Goal: Use online tool/utility: Use online tool/utility

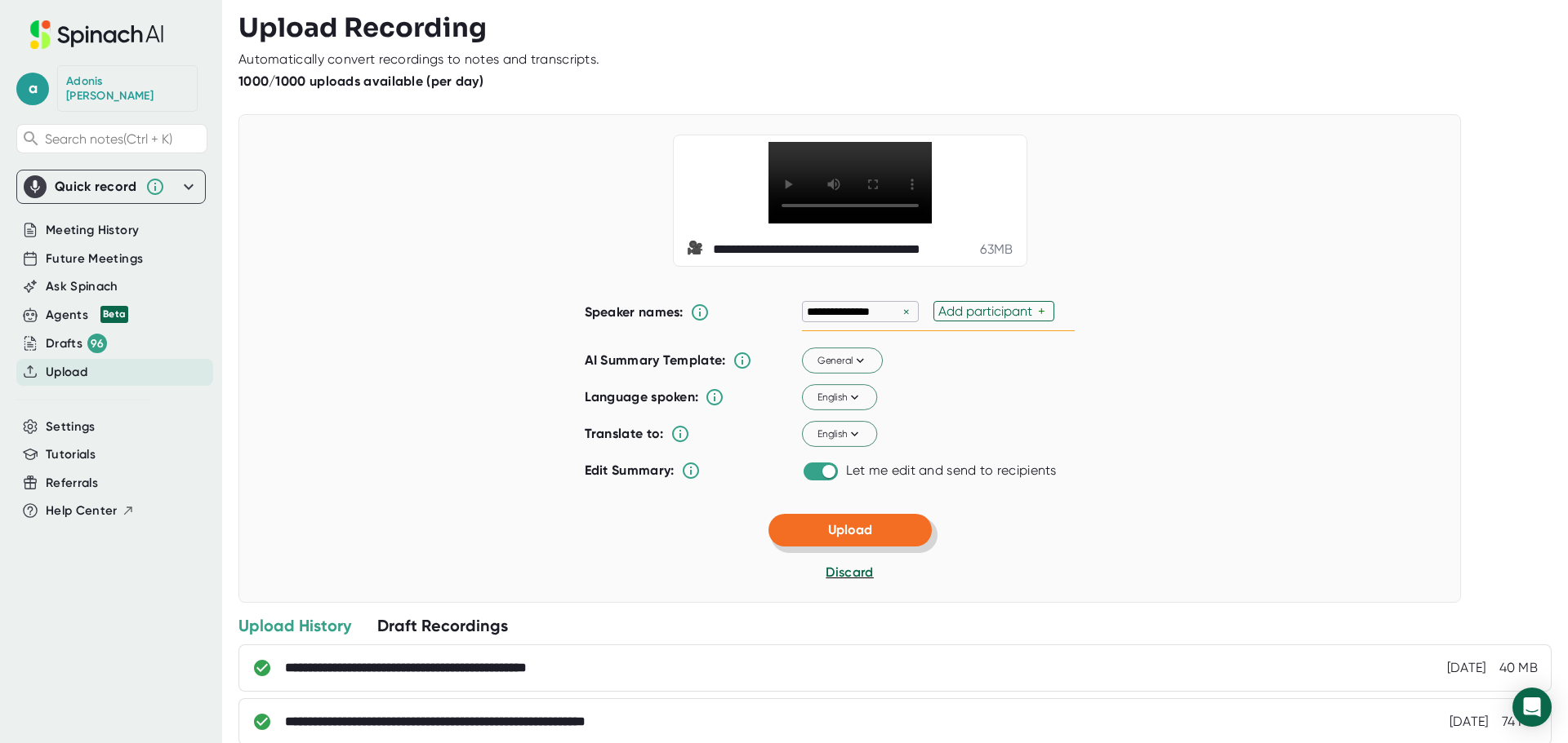
click at [877, 528] on button "Upload" at bounding box center [849, 530] width 163 height 33
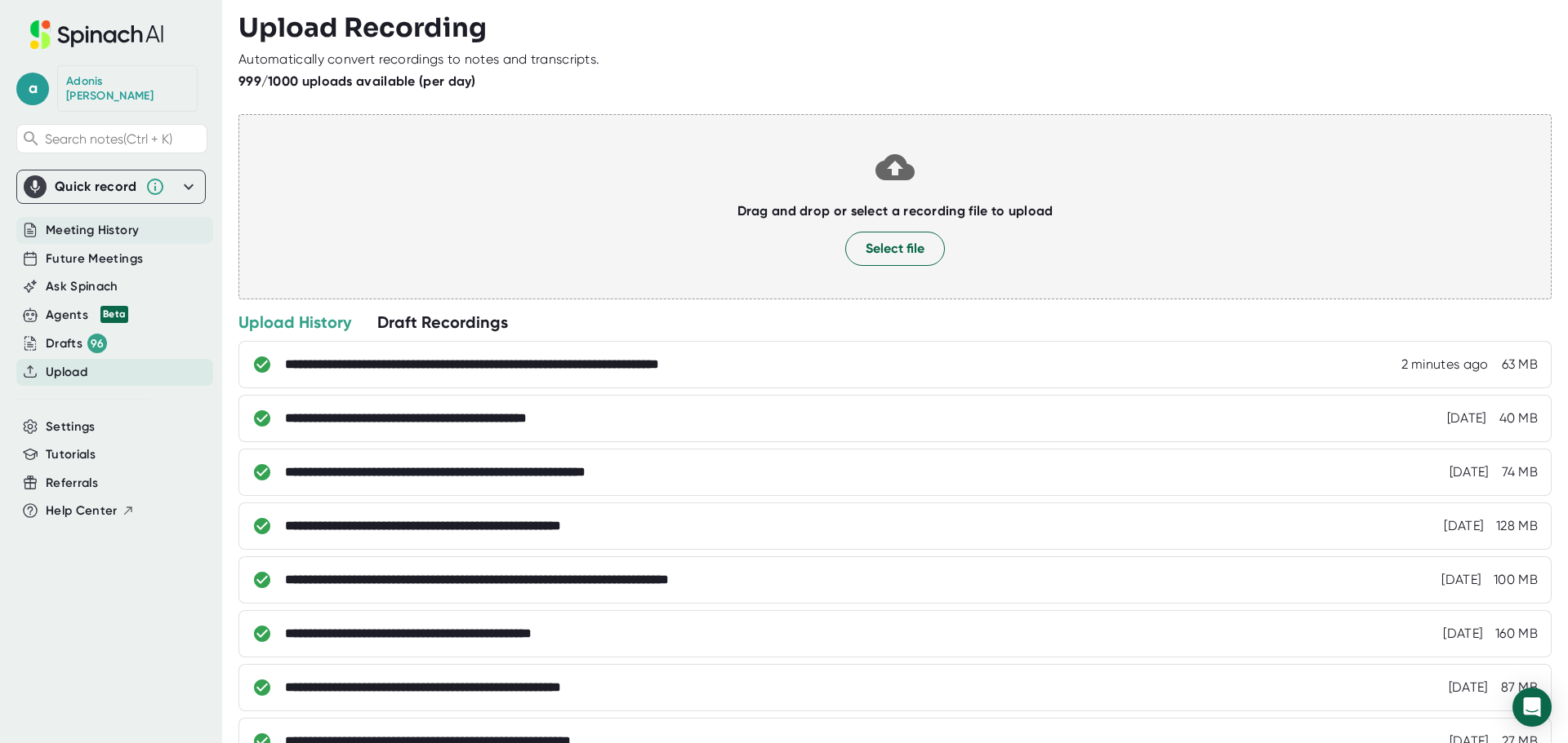
click at [104, 225] on span "Meeting History" at bounding box center [92, 231] width 93 height 19
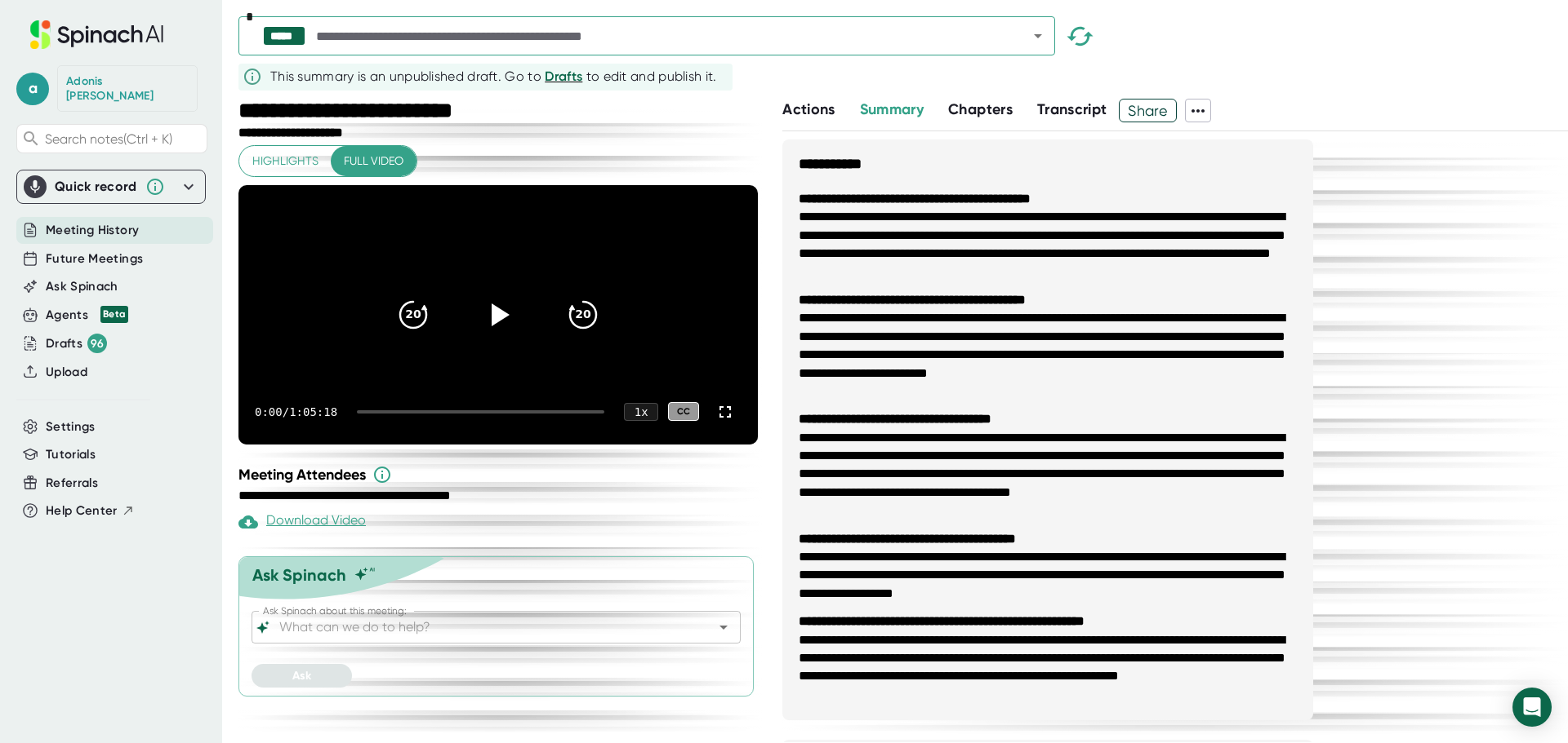
click at [1036, 38] on icon "Open" at bounding box center [1037, 36] width 20 height 20
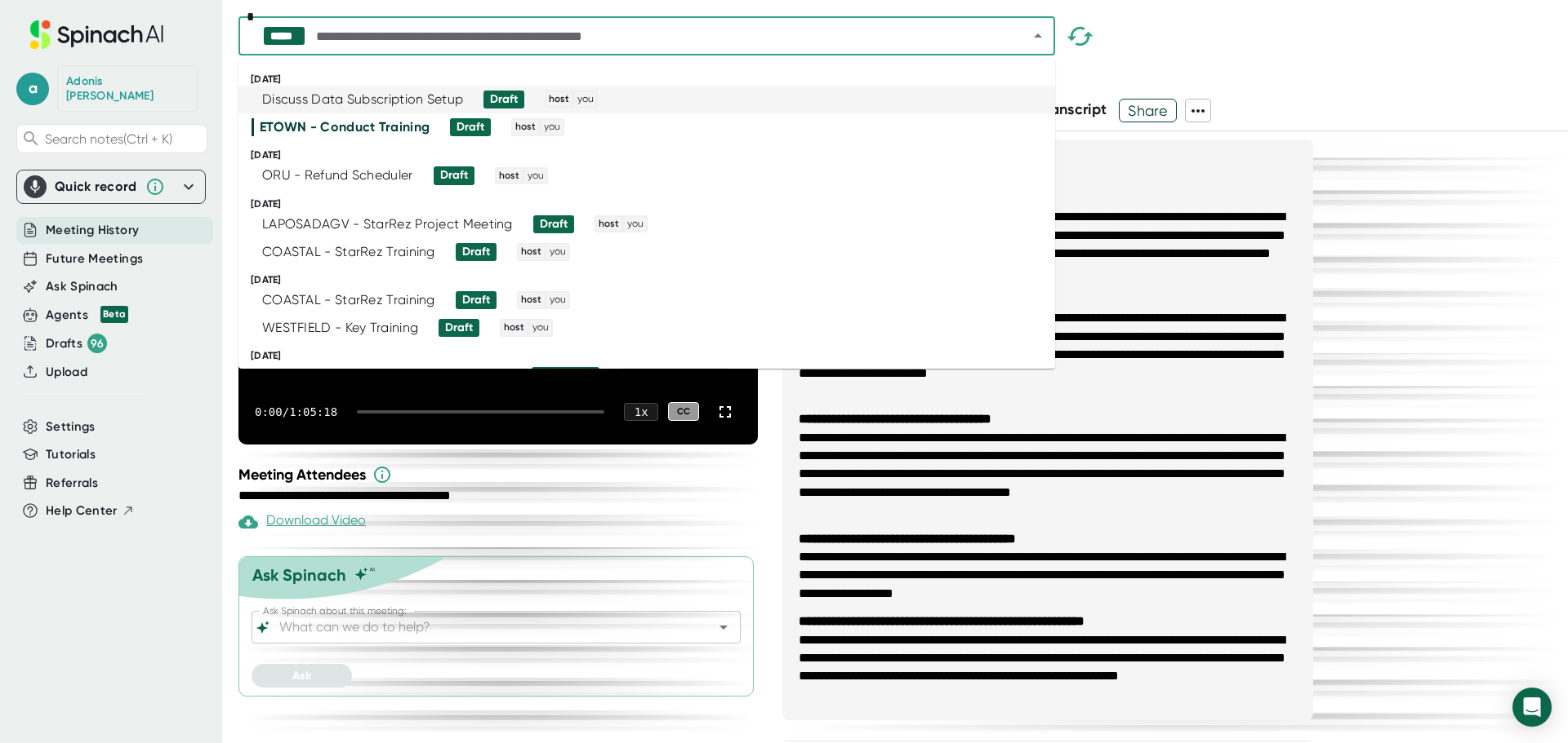
click at [379, 105] on div "Discuss Data Subscription Setup" at bounding box center [362, 99] width 201 height 16
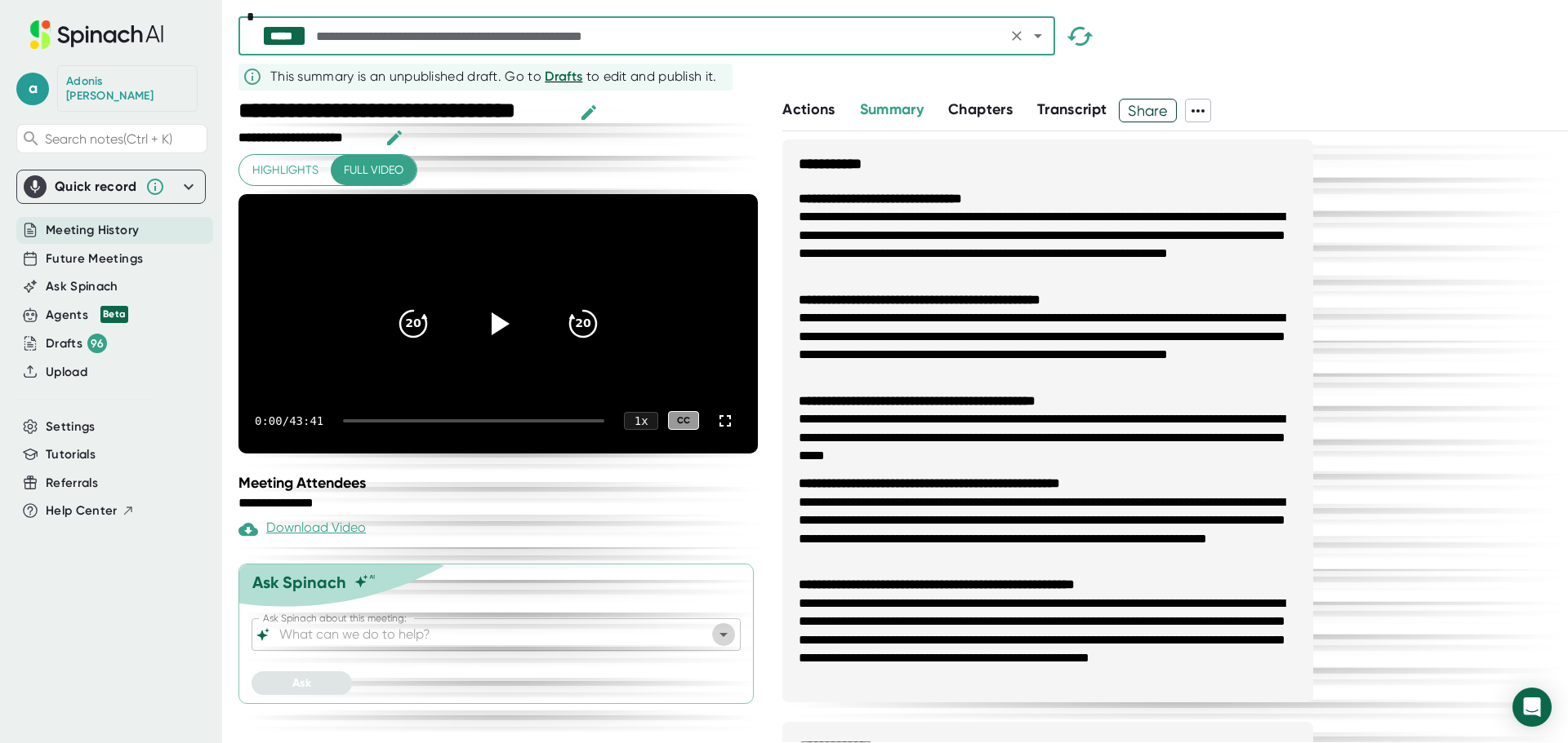
click at [714, 645] on icon "Open" at bounding box center [724, 635] width 20 height 20
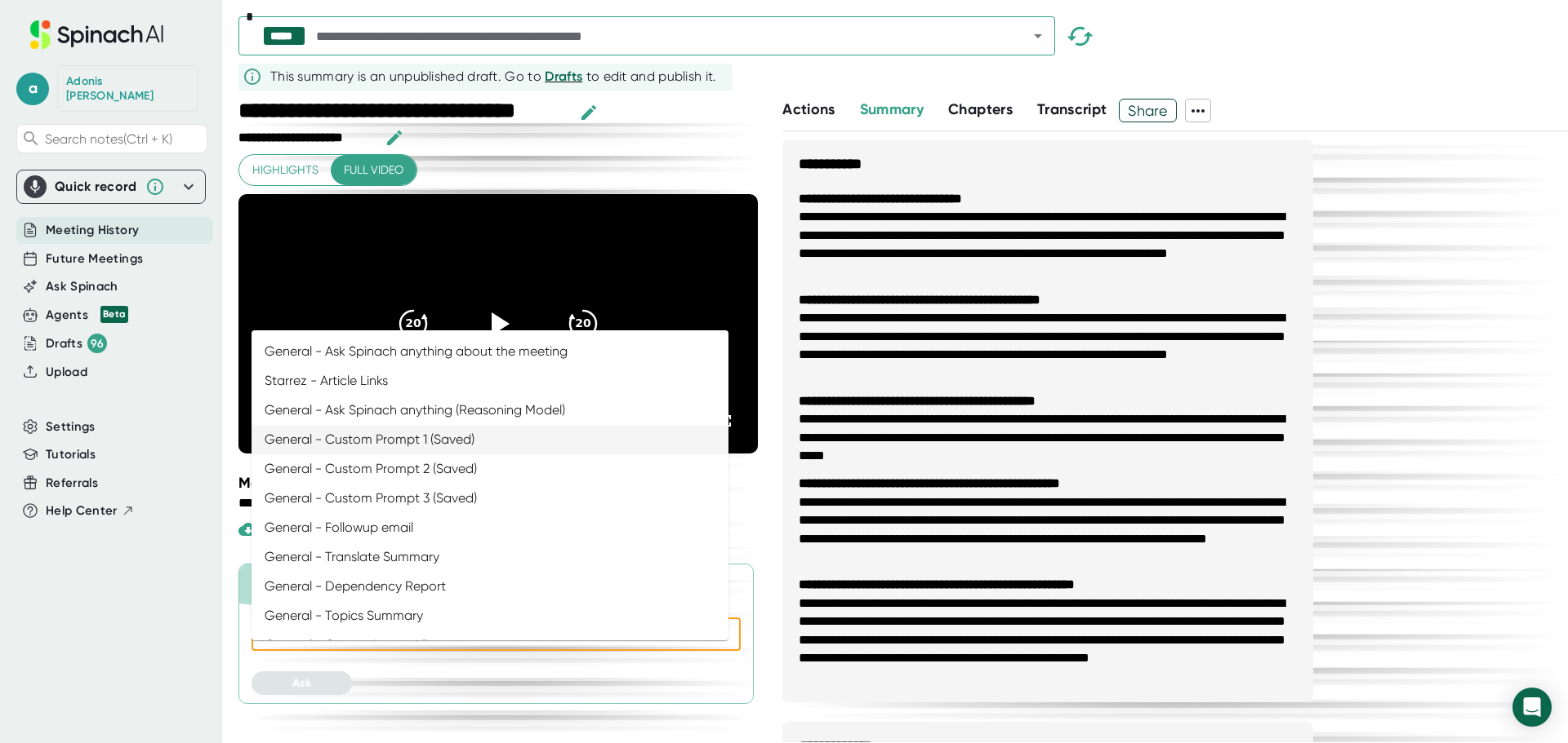
click at [481, 443] on li "General - Custom Prompt 1 (Saved)" at bounding box center [490, 440] width 477 height 30
type input "General - Custom Prompt 1 (Saved)"
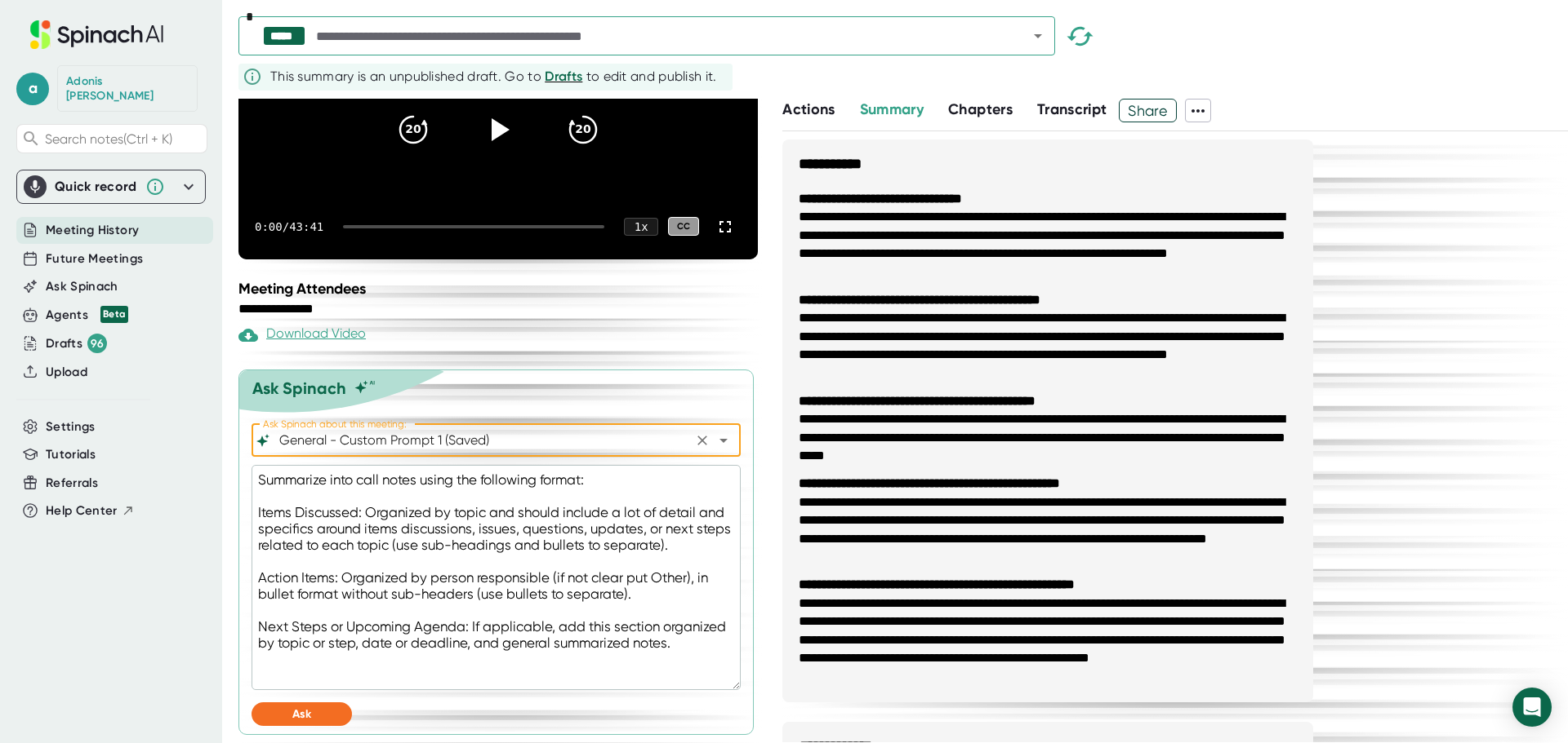
scroll to position [220, 0]
click at [314, 710] on button "Ask" at bounding box center [301, 714] width 100 height 24
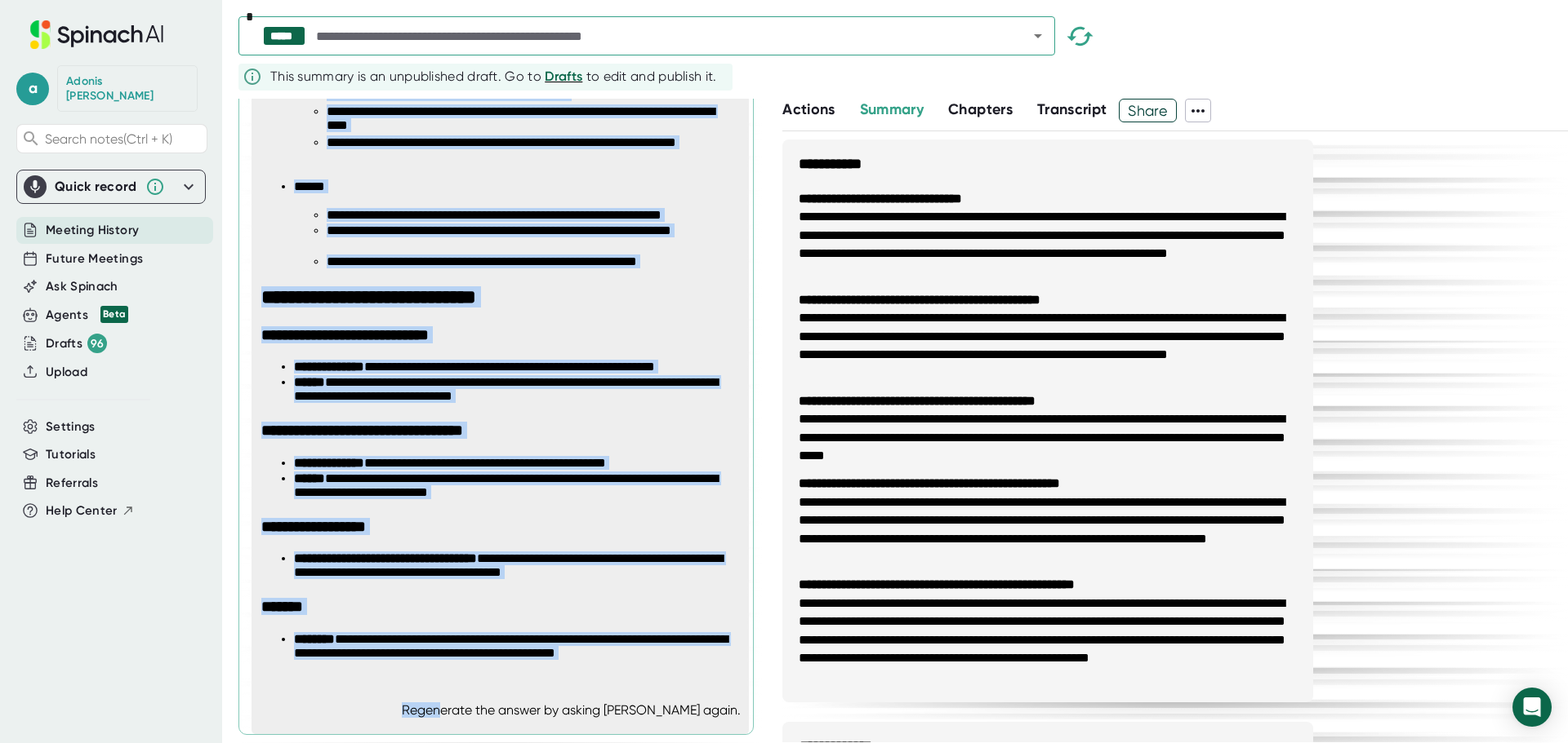
scroll to position [2425, 0]
drag, startPoint x: 261, startPoint y: 440, endPoint x: 711, endPoint y: 676, distance: 508.1
copy span "**********"
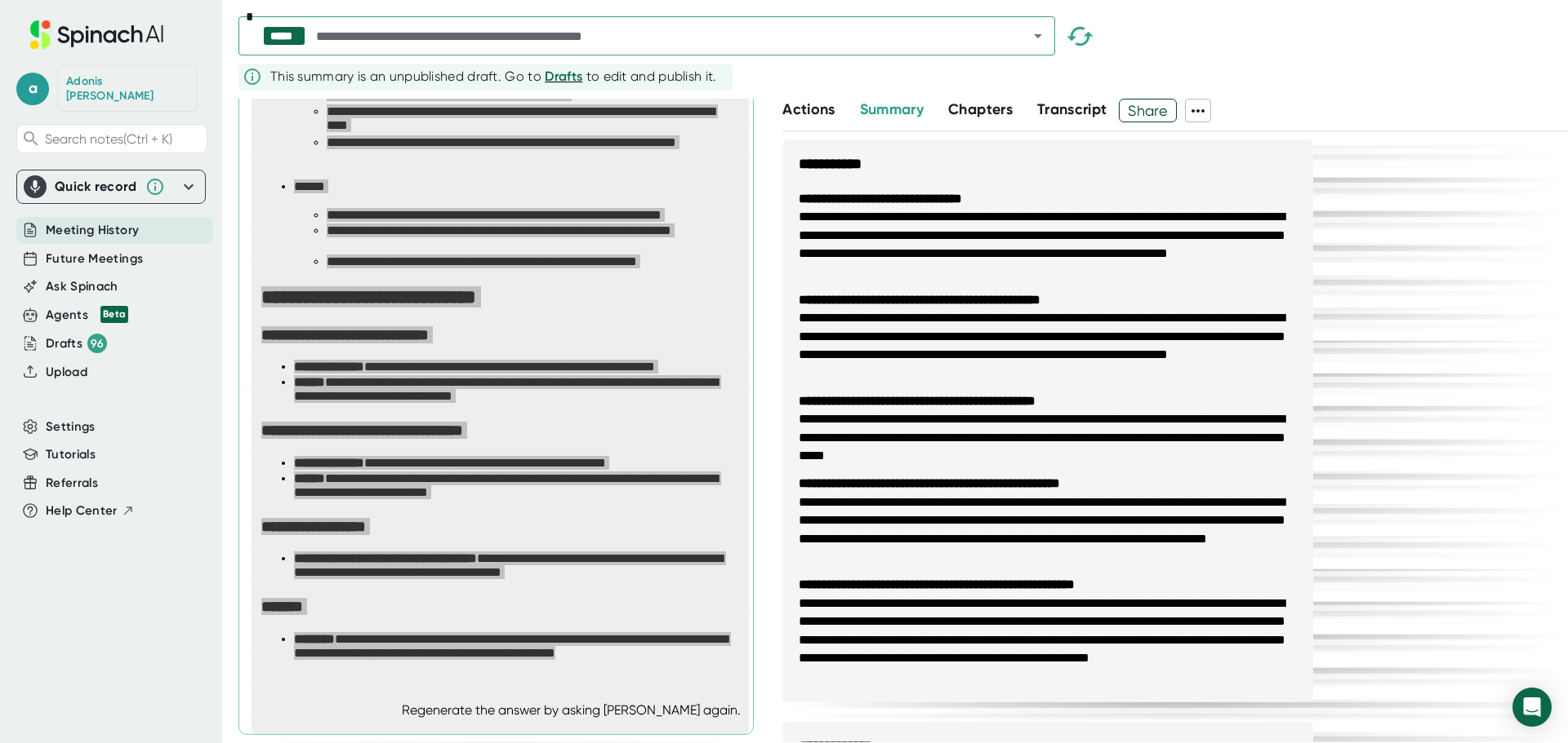
type textarea "x"
